Goal: Book appointment/travel/reservation

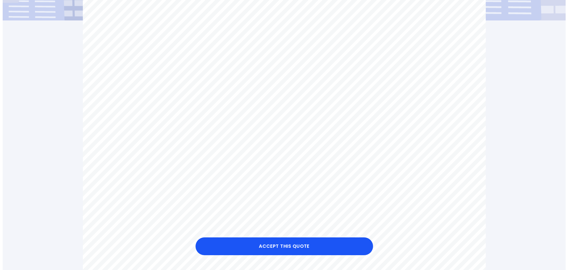
scroll to position [178, 0]
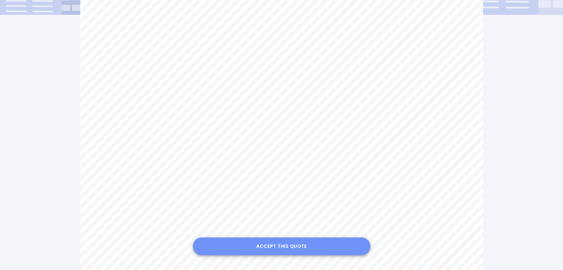
click at [319, 246] on button "Accept this Quote" at bounding box center [282, 246] width 178 height 18
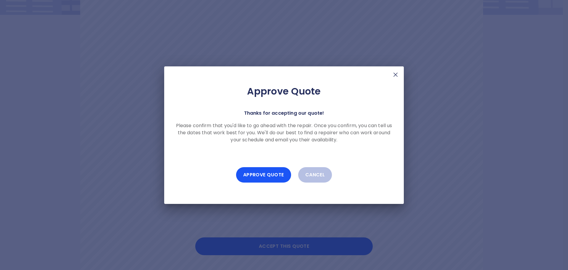
drag, startPoint x: 277, startPoint y: 155, endPoint x: 277, endPoint y: 159, distance: 3.6
click at [277, 159] on div "Approve Quote Thanks for accepting our quote! Please confirm that you'd like to…" at bounding box center [284, 134] width 240 height 137
click at [263, 173] on button "Approve Quote" at bounding box center [263, 174] width 55 height 15
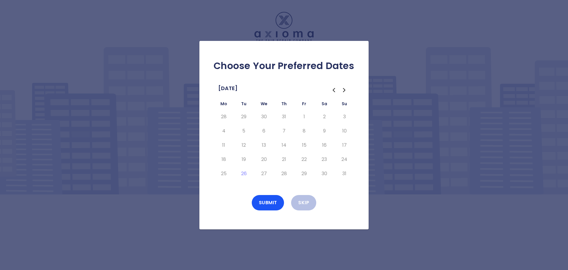
click at [344, 91] on icon "Go to the Next Month" at bounding box center [344, 89] width 7 height 7
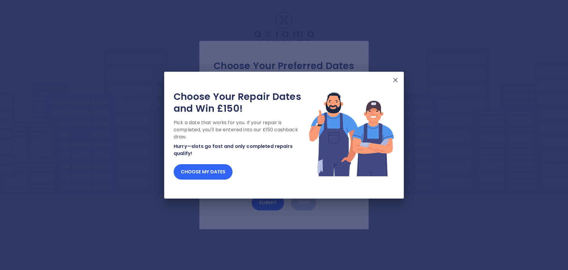
click at [217, 173] on button "Choose my dates" at bounding box center [203, 171] width 59 height 15
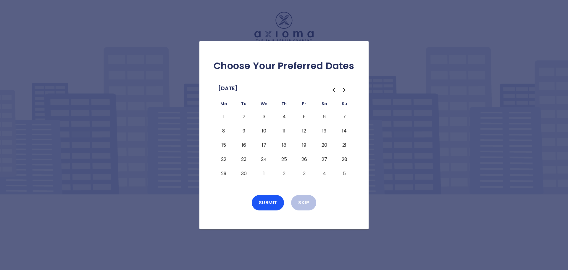
click at [264, 117] on button "3" at bounding box center [264, 116] width 11 height 9
click at [263, 202] on button "Submit" at bounding box center [268, 202] width 33 height 15
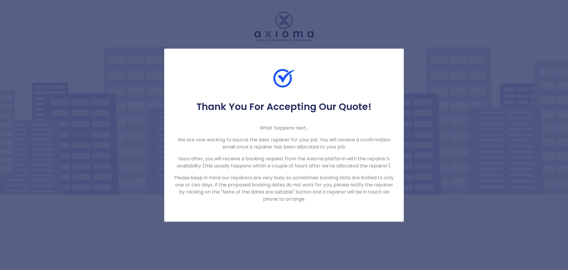
click at [434, 121] on div "Thank You For Accepting Our Quote! What happens next... We are now working to s…" at bounding box center [284, 135] width 568 height 270
click at [455, 42] on div "Thank You For Accepting Our Quote! What happens next... We are now working to s…" at bounding box center [284, 135] width 568 height 270
